Goal: Go to known website: Access a specific website the user already knows

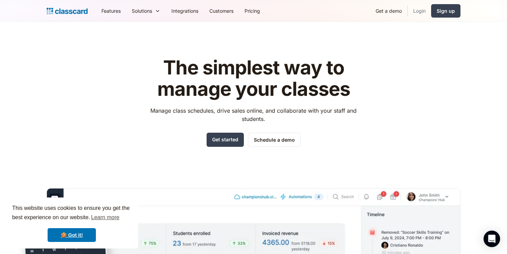
click at [420, 11] on link "Login" at bounding box center [419, 11] width 23 height 16
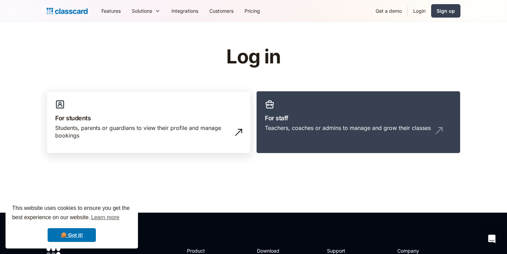
click at [118, 137] on div "Students, parents or guardians to view their profile and manage bookings" at bounding box center [141, 132] width 173 height 16
